Goal: Information Seeking & Learning: Check status

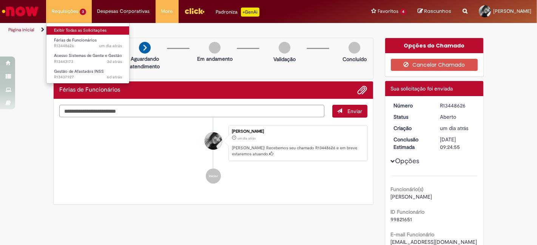
click at [72, 27] on link "Exibir Todas as Solicitações" at bounding box center [87, 30] width 83 height 8
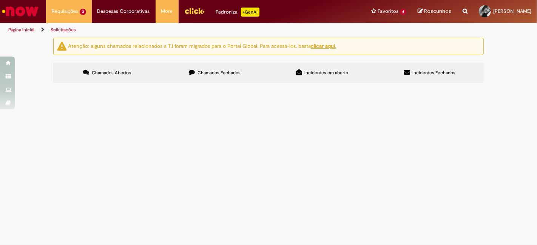
click at [0, 0] on span "Olá, Conseguem me ajudar com reset de senha por favor?" at bounding box center [0, 0] width 0 height 0
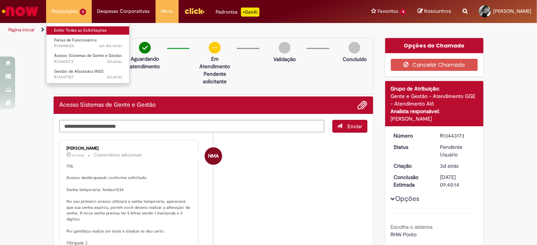
click at [63, 34] on link "Exibir Todas as Solicitações" at bounding box center [87, 30] width 83 height 8
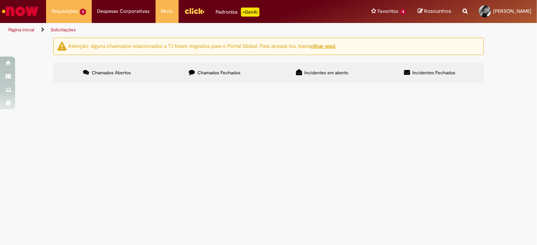
click at [229, 75] on span "Chamados Fechados" at bounding box center [218, 73] width 43 height 6
click at [0, 0] on icon at bounding box center [0, 0] width 0 height 0
drag, startPoint x: 168, startPoint y: 142, endPoint x: 140, endPoint y: 142, distance: 27.6
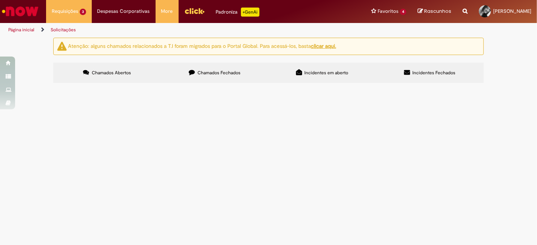
click at [0, 0] on span "Olá, tudo bem? Nossa analista de rota teve as férias alteradas via chamado (R13…" at bounding box center [0, 0] width 0 height 0
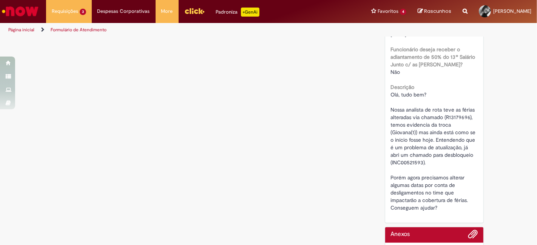
scroll to position [370, 0]
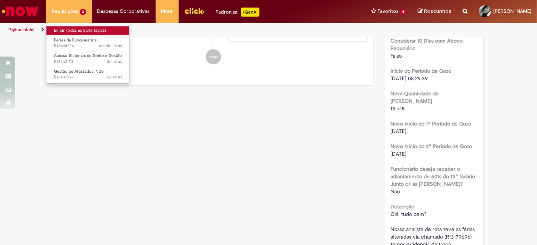
click at [76, 27] on link "Exibir Todas as Solicitações" at bounding box center [87, 30] width 83 height 8
click at [74, 31] on link "Exibir Todas as Solicitações" at bounding box center [87, 30] width 83 height 8
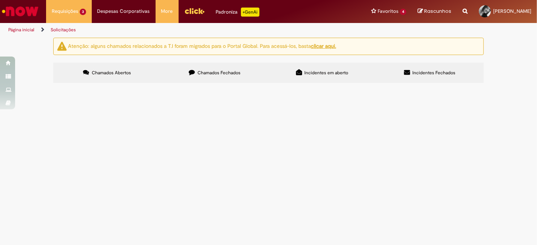
click at [196, 79] on label "Chamados Fechados" at bounding box center [215, 73] width 108 height 20
click at [0, 0] on icon at bounding box center [0, 0] width 0 height 0
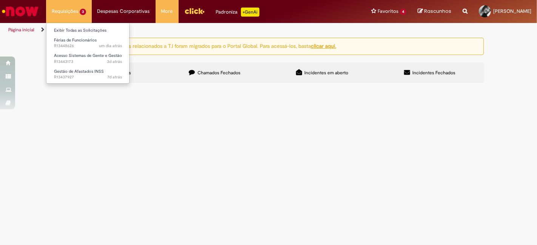
drag, startPoint x: 81, startPoint y: 72, endPoint x: 55, endPoint y: 13, distance: 64.4
click at [83, 72] on icon at bounding box center [86, 72] width 6 height 6
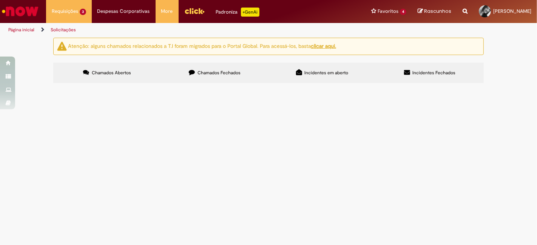
click at [0, 0] on span "Olá, Conseguem me ajudar com reset de senha por favor?" at bounding box center [0, 0] width 0 height 0
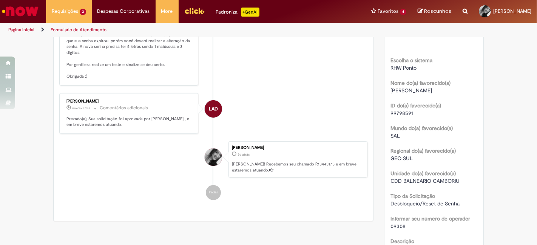
scroll to position [209, 0]
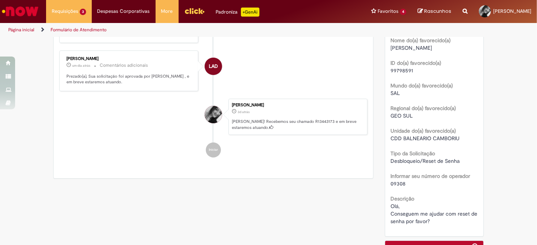
click at [398, 186] on div "09308" at bounding box center [434, 184] width 87 height 8
click at [399, 186] on span "09308" at bounding box center [398, 183] width 15 height 7
copy span "09308"
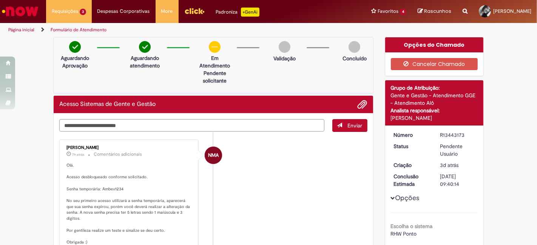
scroll to position [0, 0]
